Goal: Task Accomplishment & Management: Complete application form

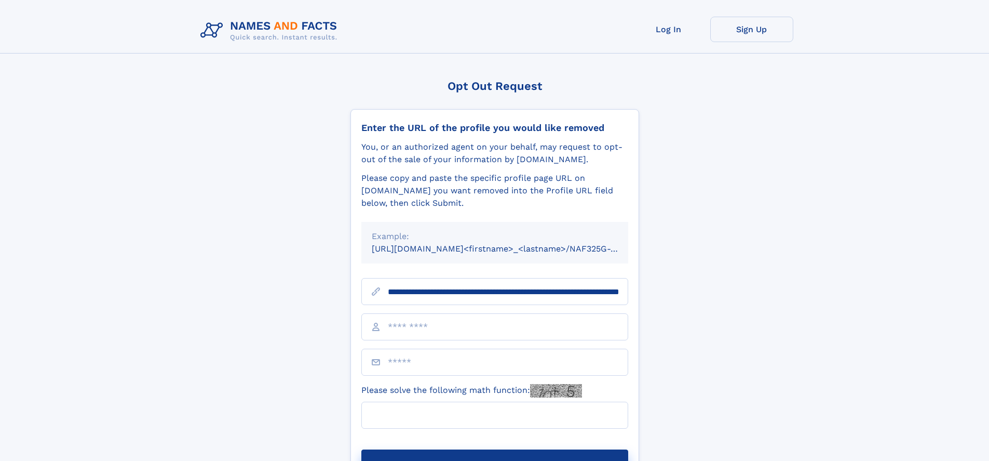
scroll to position [0, 113]
type input "**********"
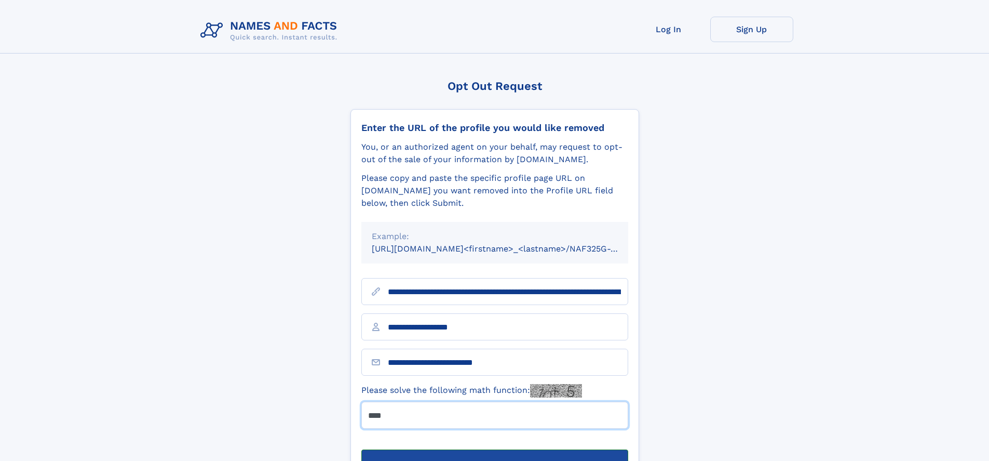
type input "****"
click at [494, 449] on button "Submit Opt Out Request" at bounding box center [494, 465] width 267 height 33
